Goal: Check status: Check status

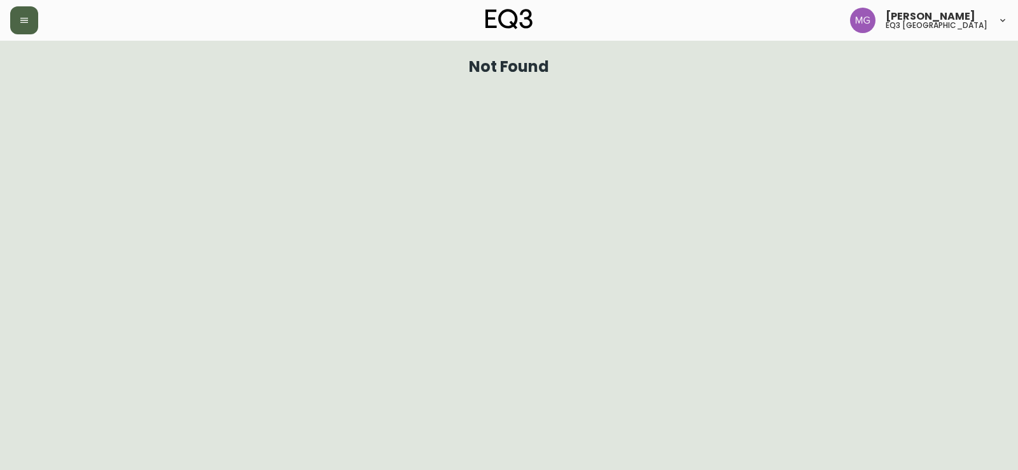
click at [19, 31] on button "button" at bounding box center [24, 20] width 28 height 28
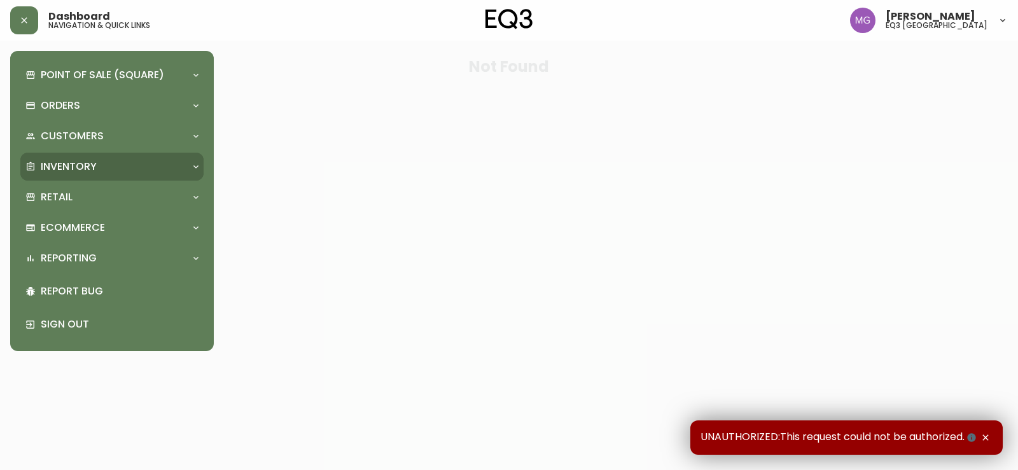
click at [90, 167] on p "Inventory" at bounding box center [69, 167] width 56 height 14
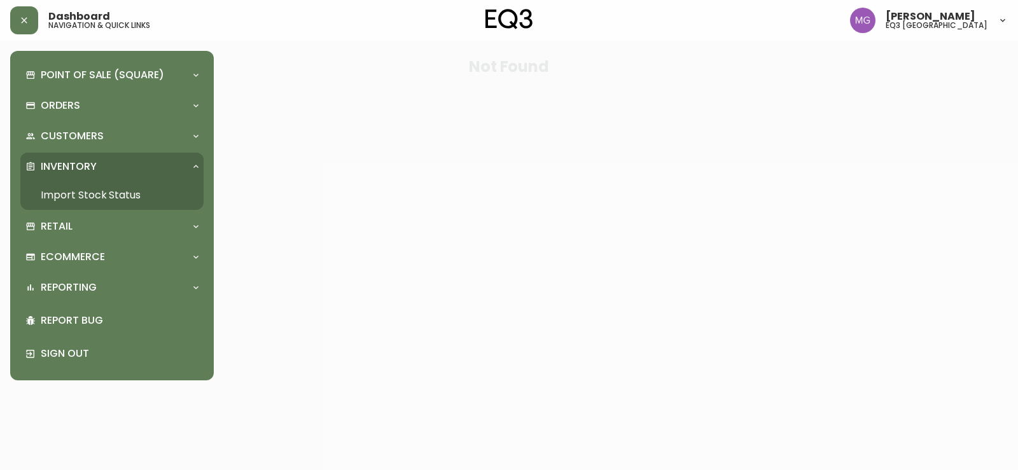
click at [97, 194] on link "Import Stock Status" at bounding box center [111, 195] width 183 height 29
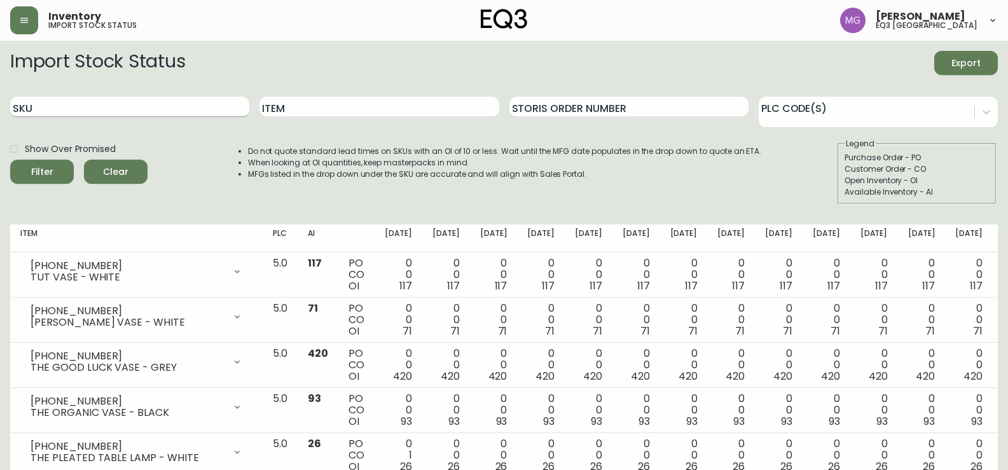
click at [160, 116] on input "SKU" at bounding box center [129, 107] width 239 height 20
click at [162, 112] on input "SKU" at bounding box center [129, 107] width 239 height 20
paste input "[PHONE_NUMBER]"
type input "[PHONE_NUMBER]"
click at [10, 160] on button "Filter" at bounding box center [42, 172] width 64 height 24
